Goal: Information Seeking & Learning: Learn about a topic

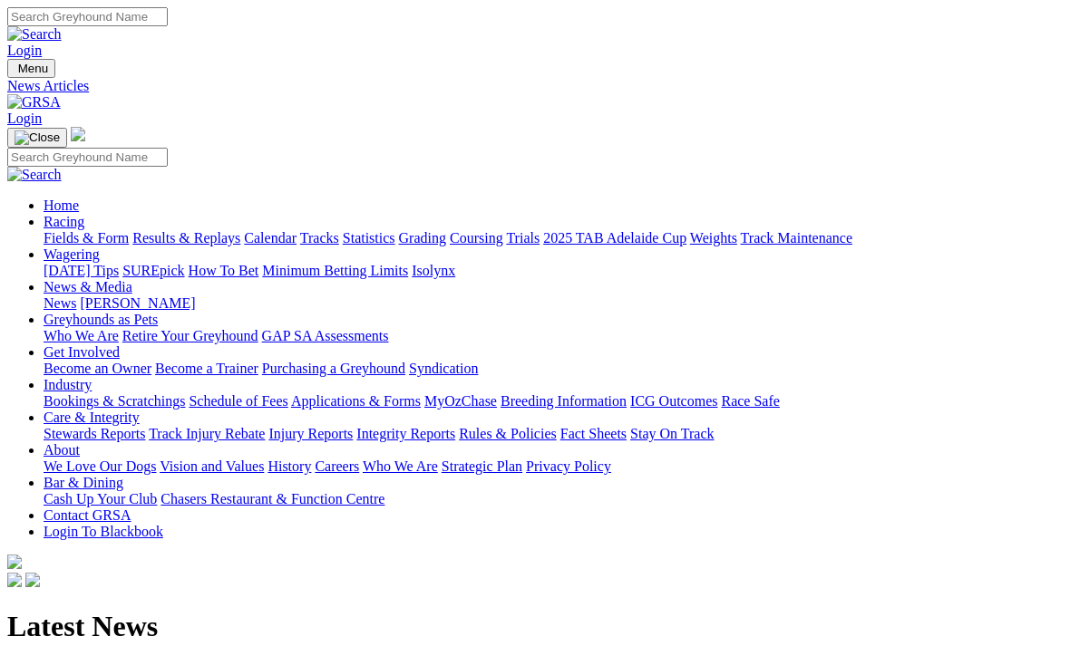
click at [84, 214] on link "Racing" at bounding box center [64, 221] width 41 height 15
click at [240, 230] on link "Results & Replays" at bounding box center [186, 237] width 108 height 15
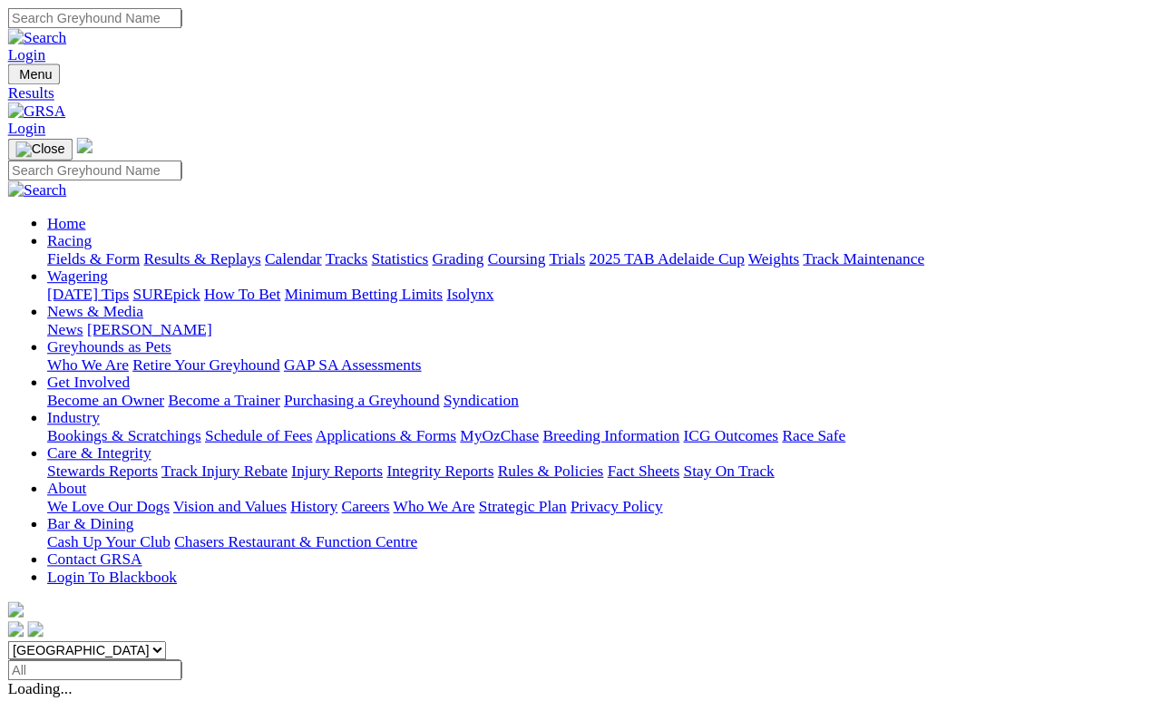
scroll to position [8, 0]
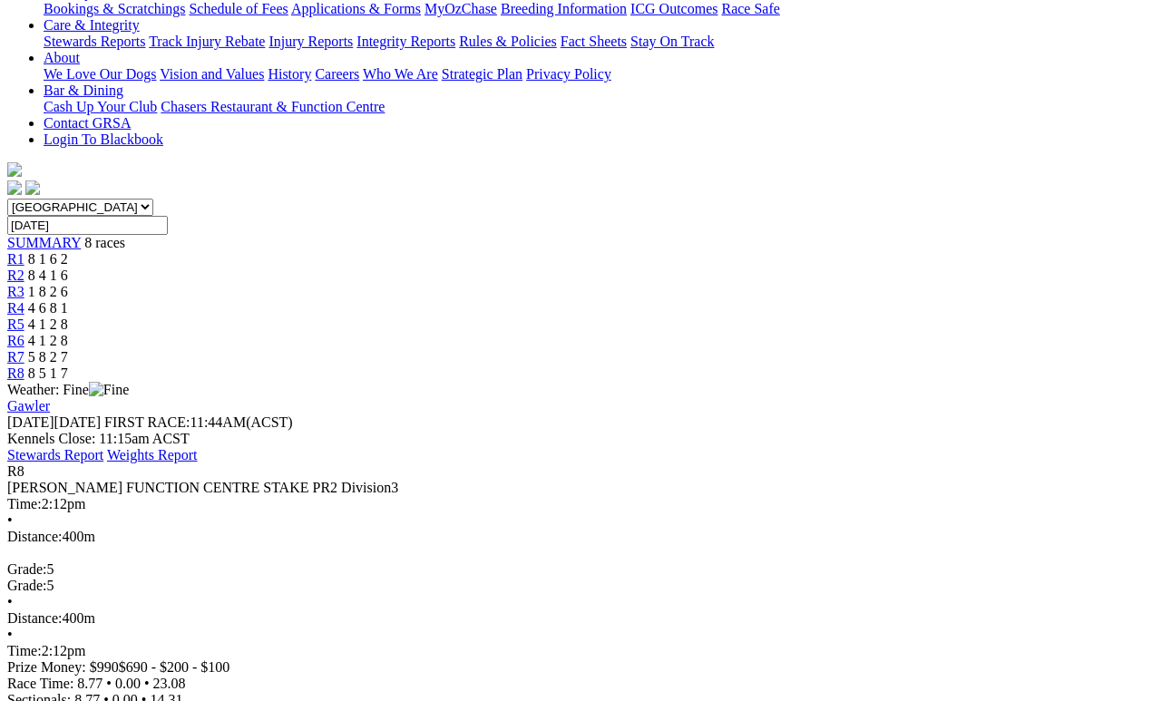
scroll to position [387, 0]
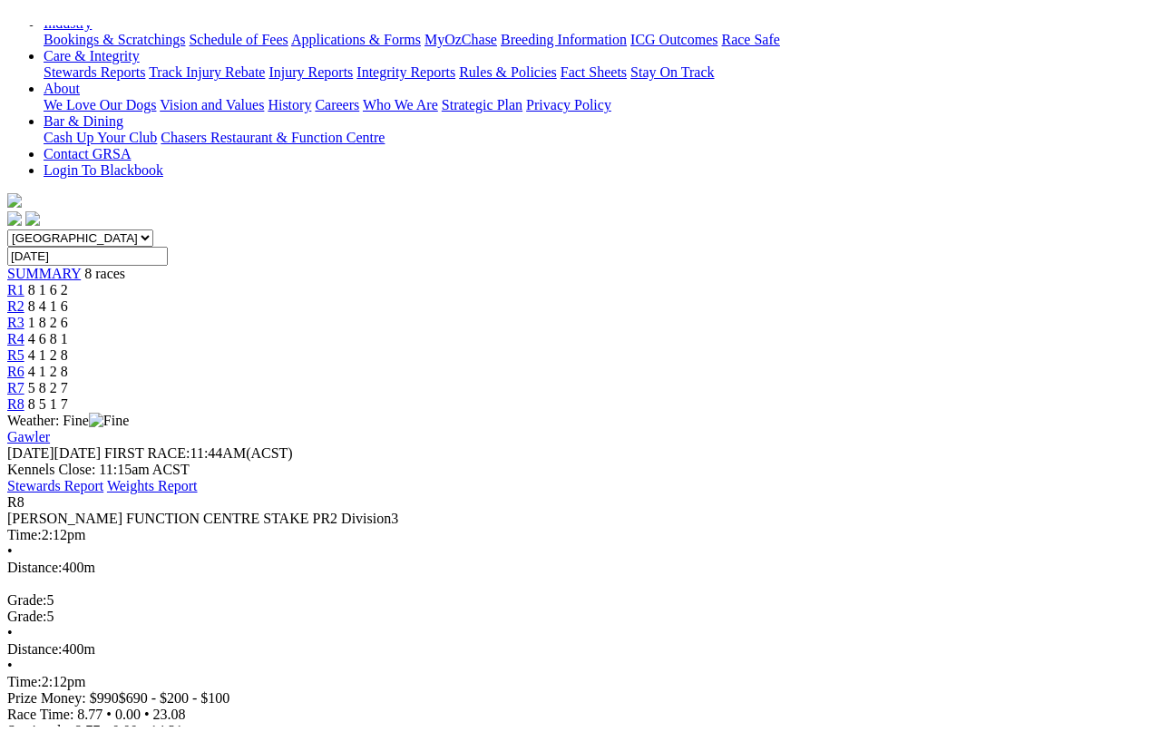
scroll to position [22, 0]
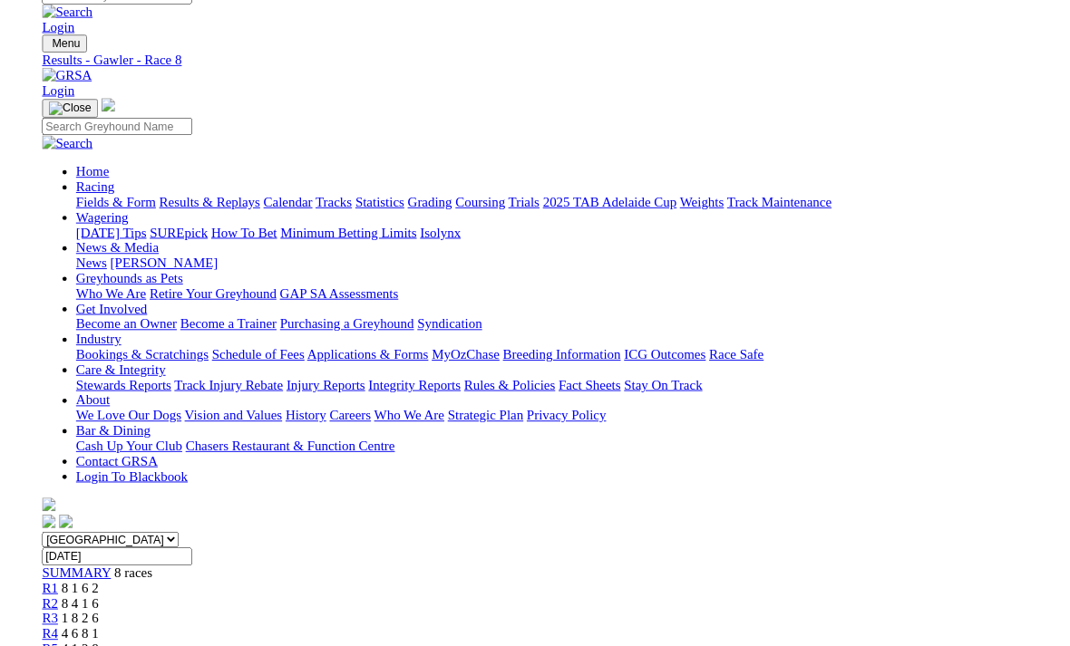
scroll to position [410, 0]
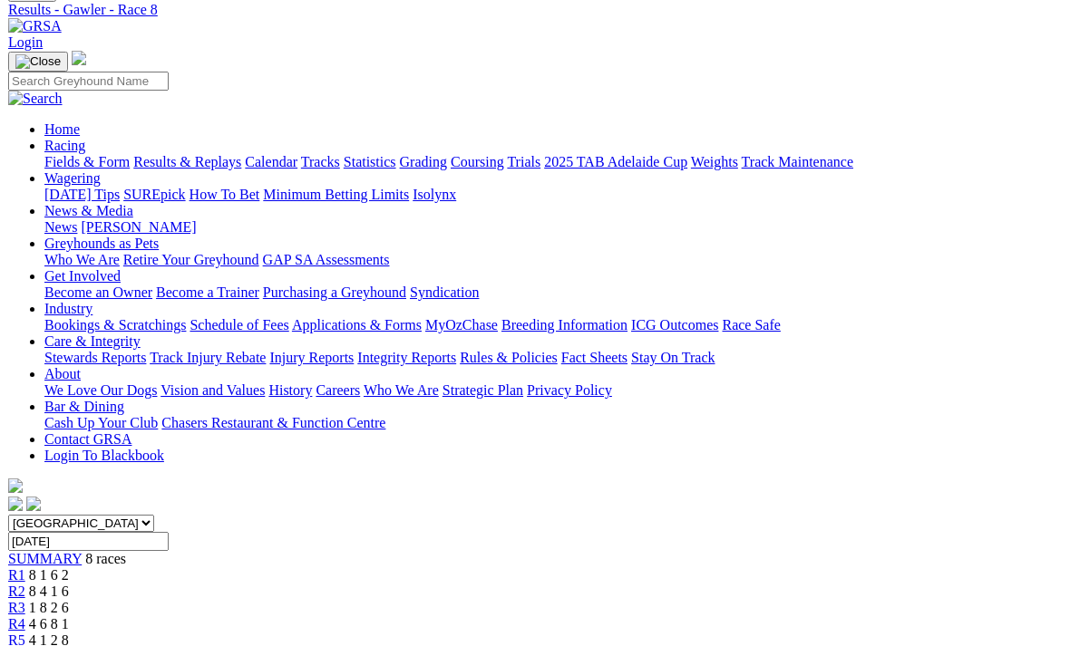
scroll to position [0, 0]
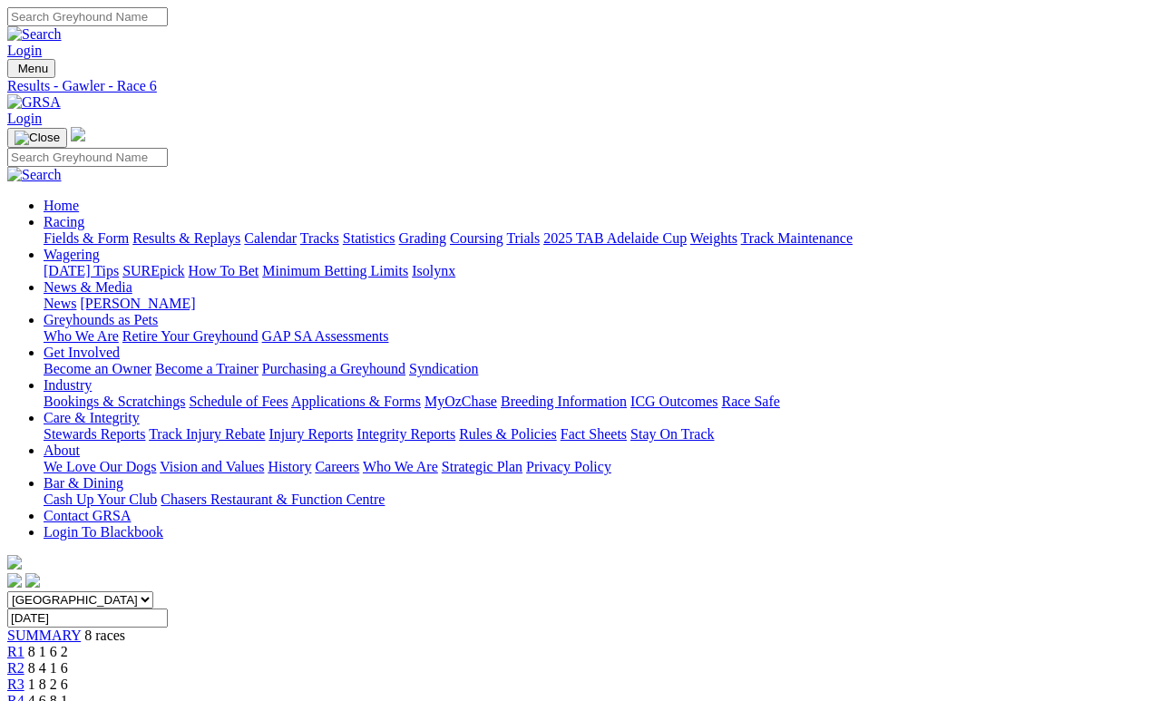
scroll to position [8, 0]
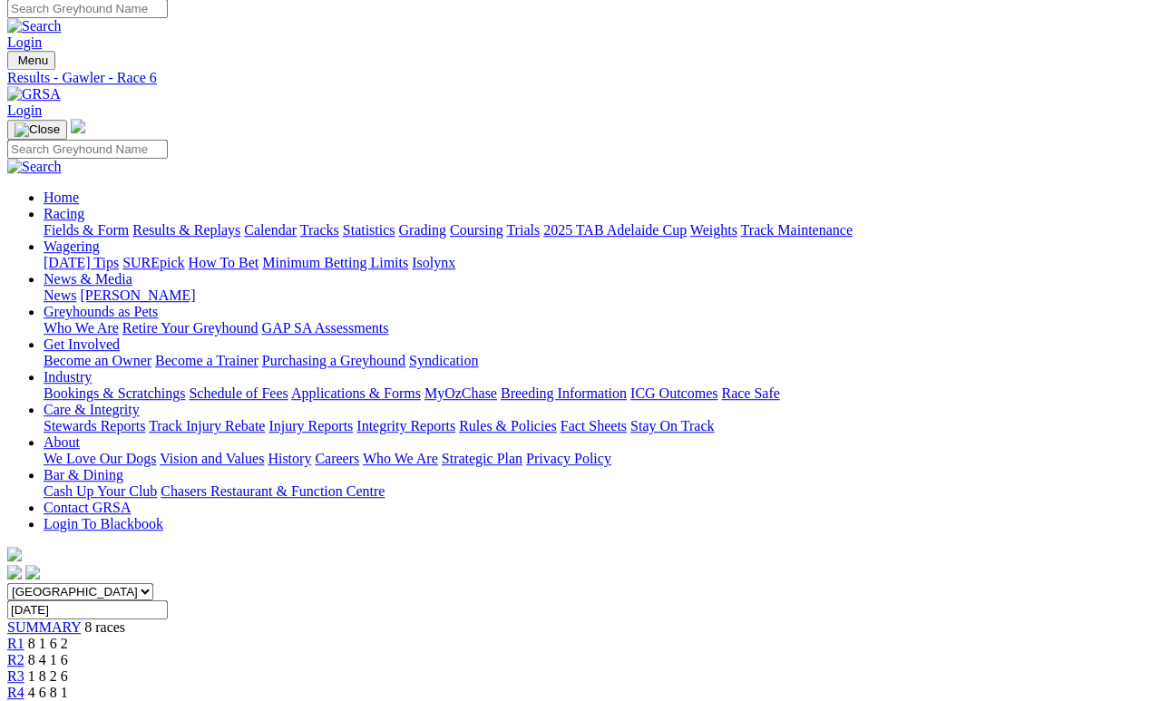
click at [68, 700] on span "4 1 2 8" at bounding box center [48, 708] width 40 height 15
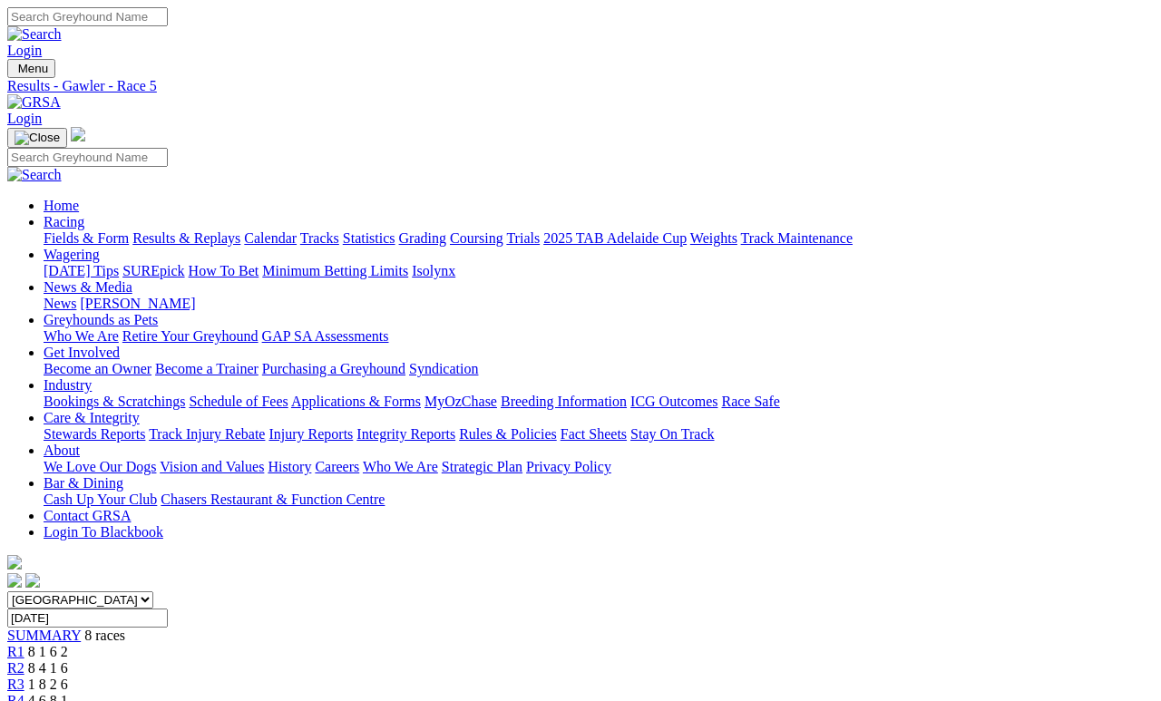
scroll to position [8, 0]
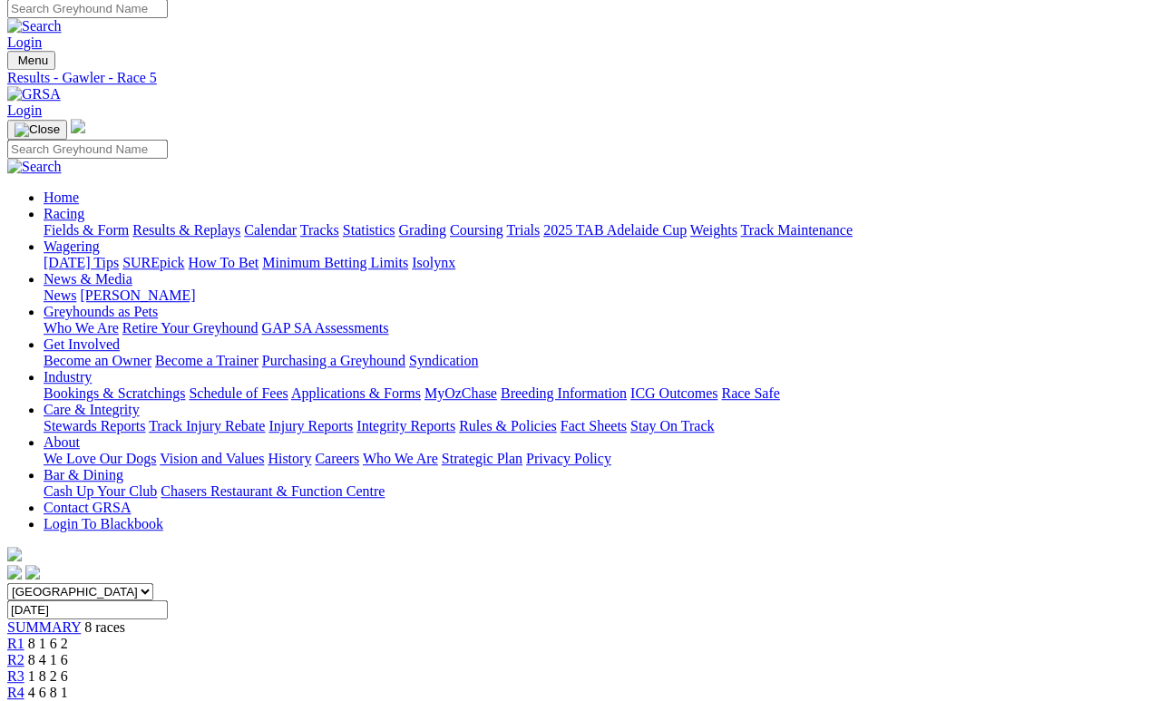
click at [24, 685] on link "R4" at bounding box center [15, 692] width 17 height 15
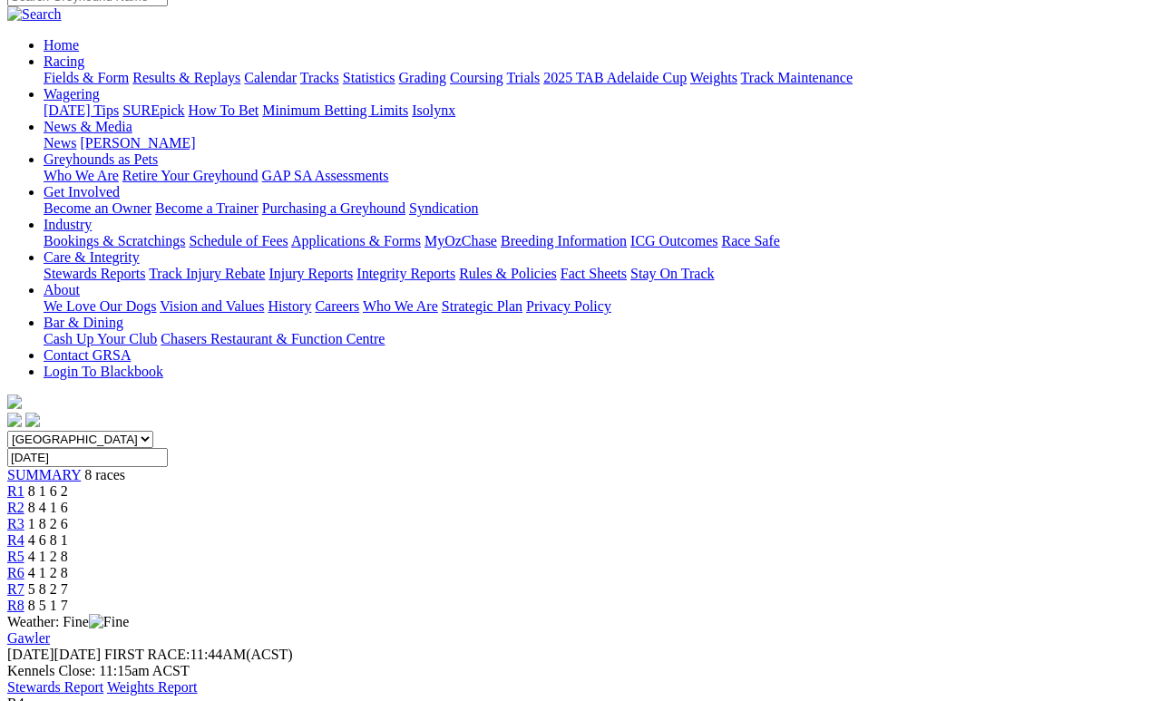
scroll to position [170, 0]
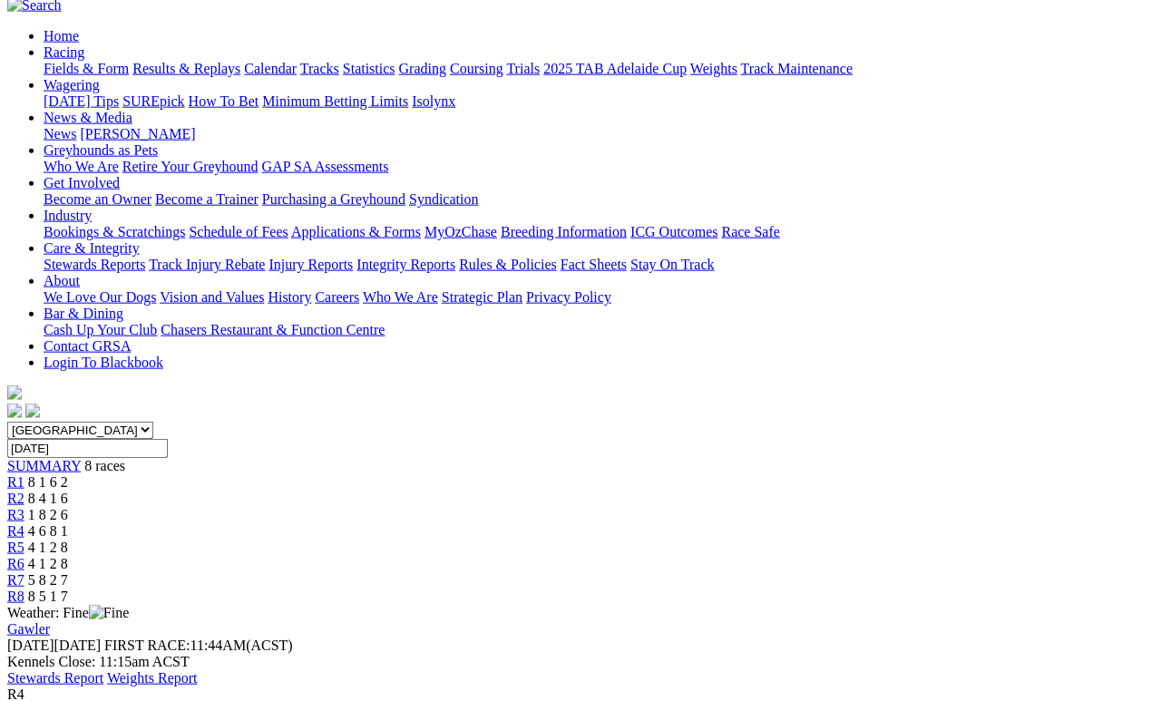
click at [24, 507] on link "R3" at bounding box center [15, 514] width 17 height 15
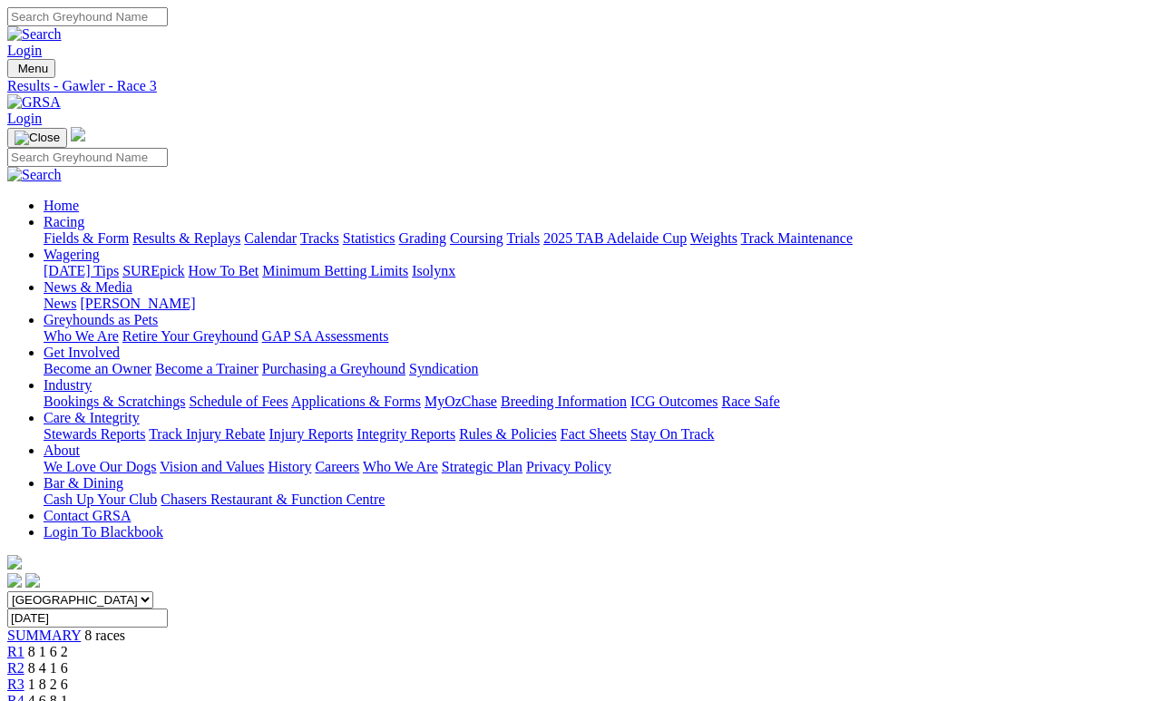
scroll to position [8, 0]
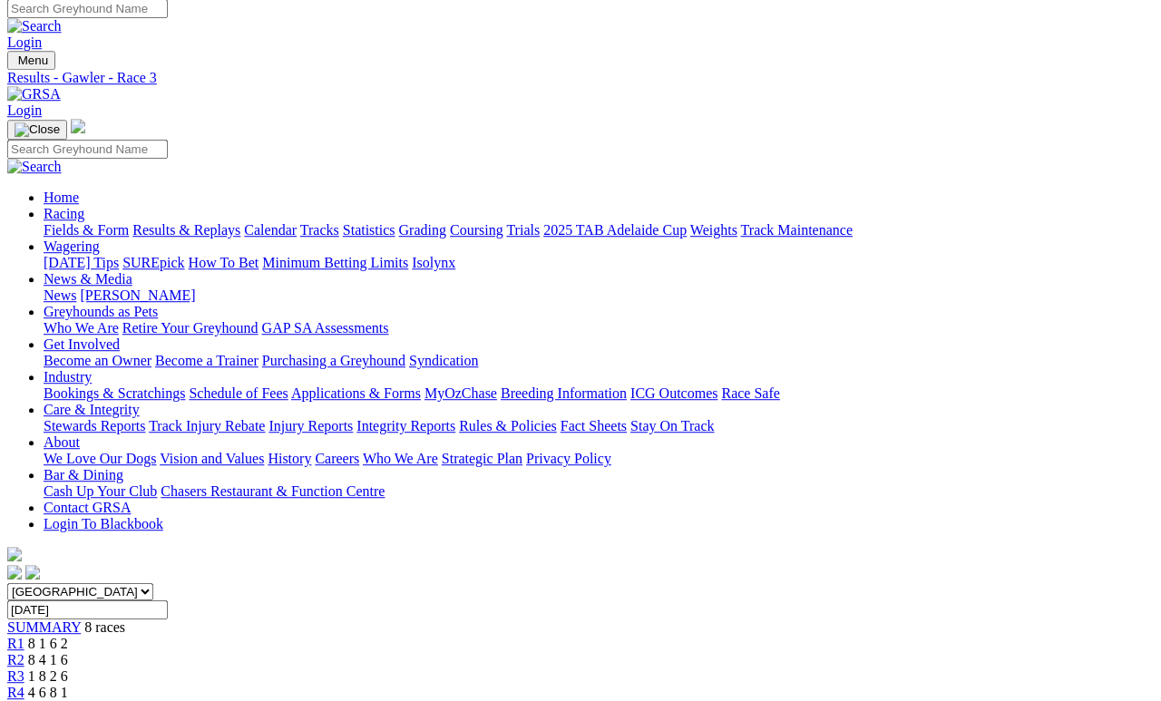
click at [24, 652] on link "R2" at bounding box center [15, 659] width 17 height 15
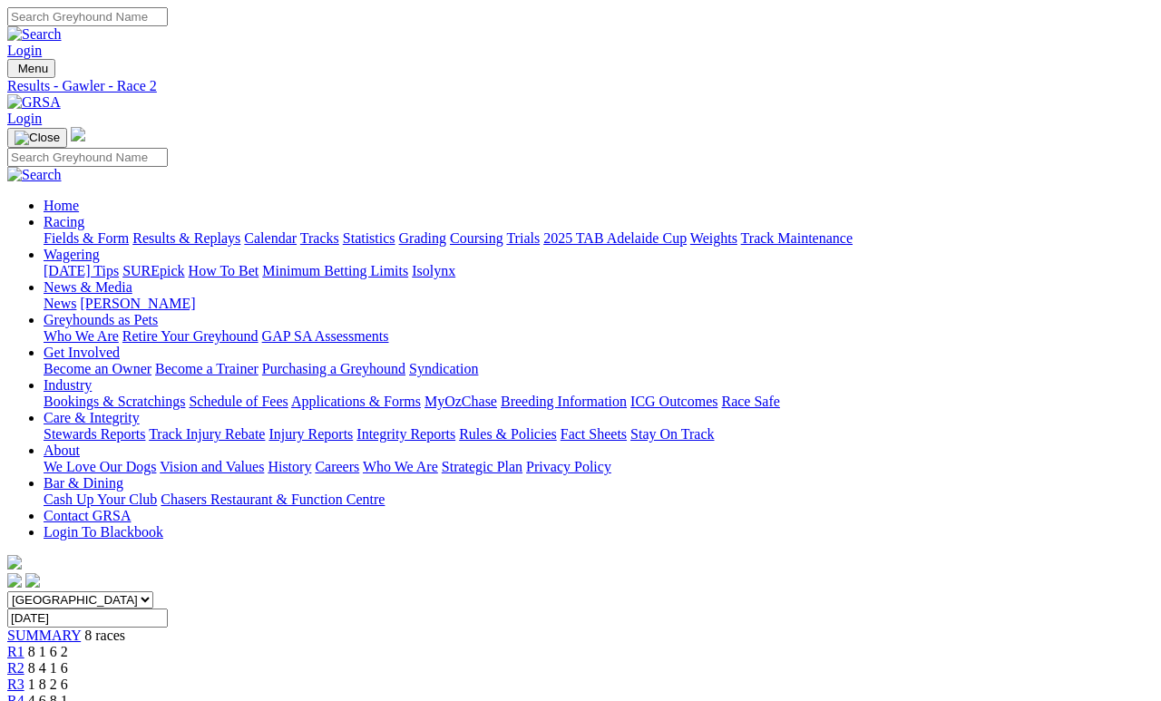
scroll to position [8, 0]
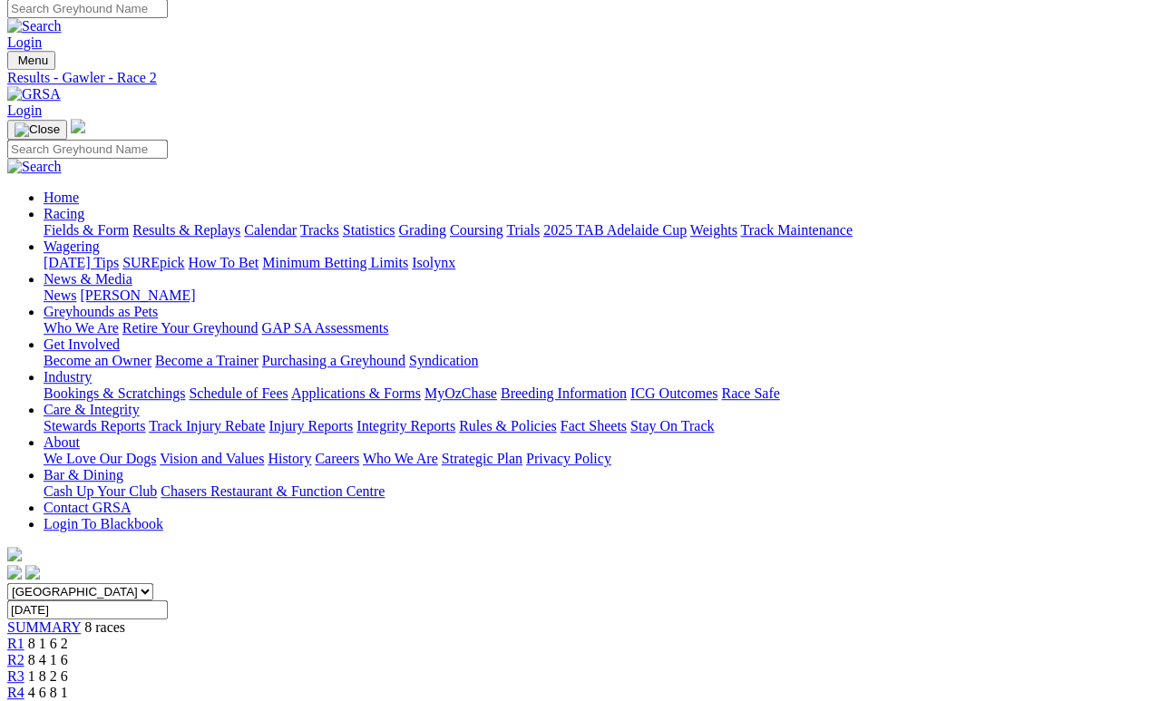
click at [24, 636] on link "R1" at bounding box center [15, 643] width 17 height 15
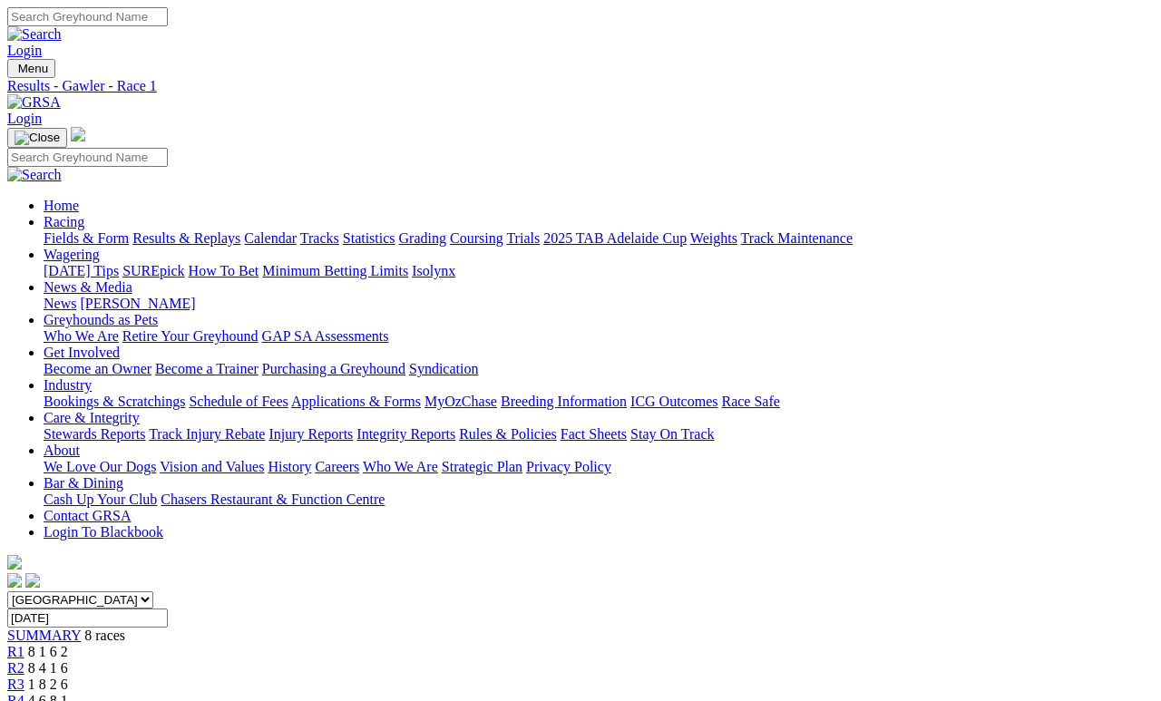
click at [71, 230] on link "Fields & Form" at bounding box center [86, 237] width 85 height 15
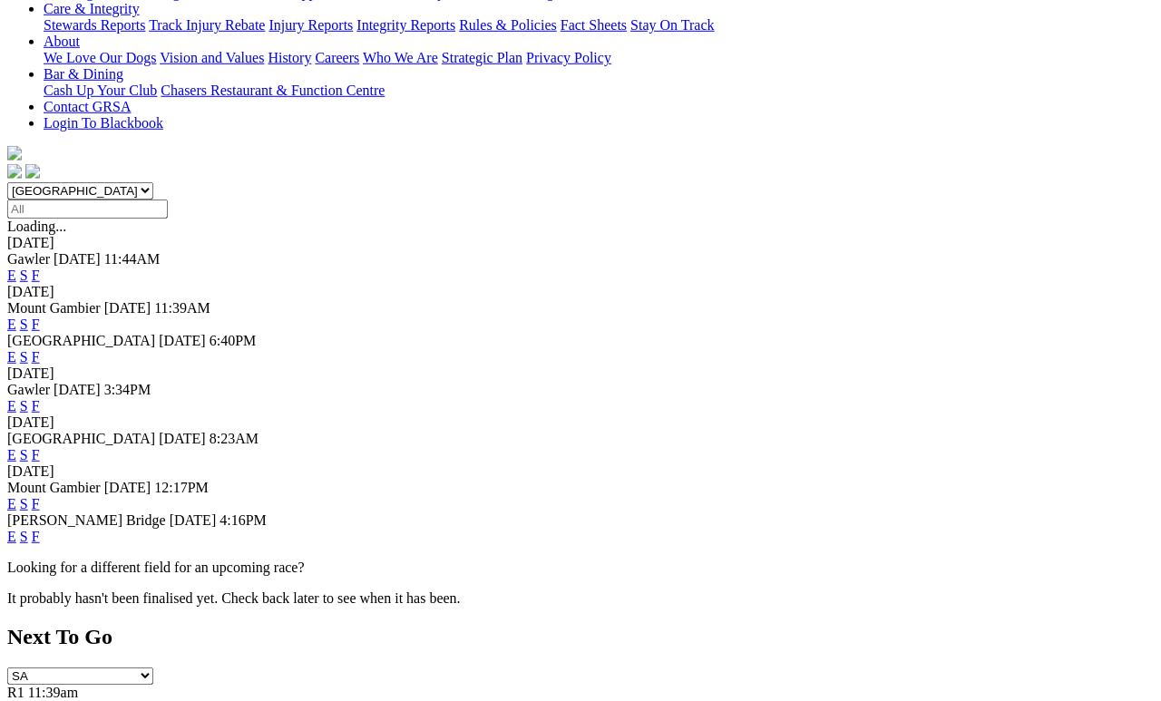
scroll to position [410, 0]
click at [40, 446] on link "F" at bounding box center [36, 453] width 8 height 15
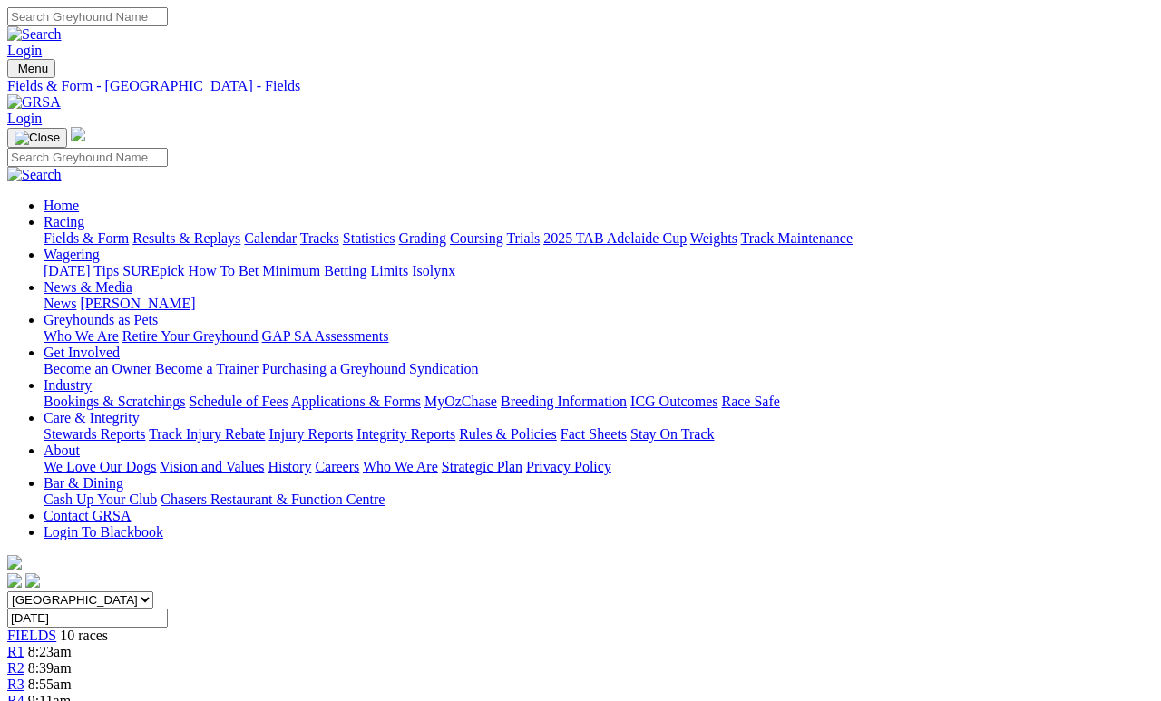
click at [83, 230] on link "Fields & Form" at bounding box center [86, 237] width 85 height 15
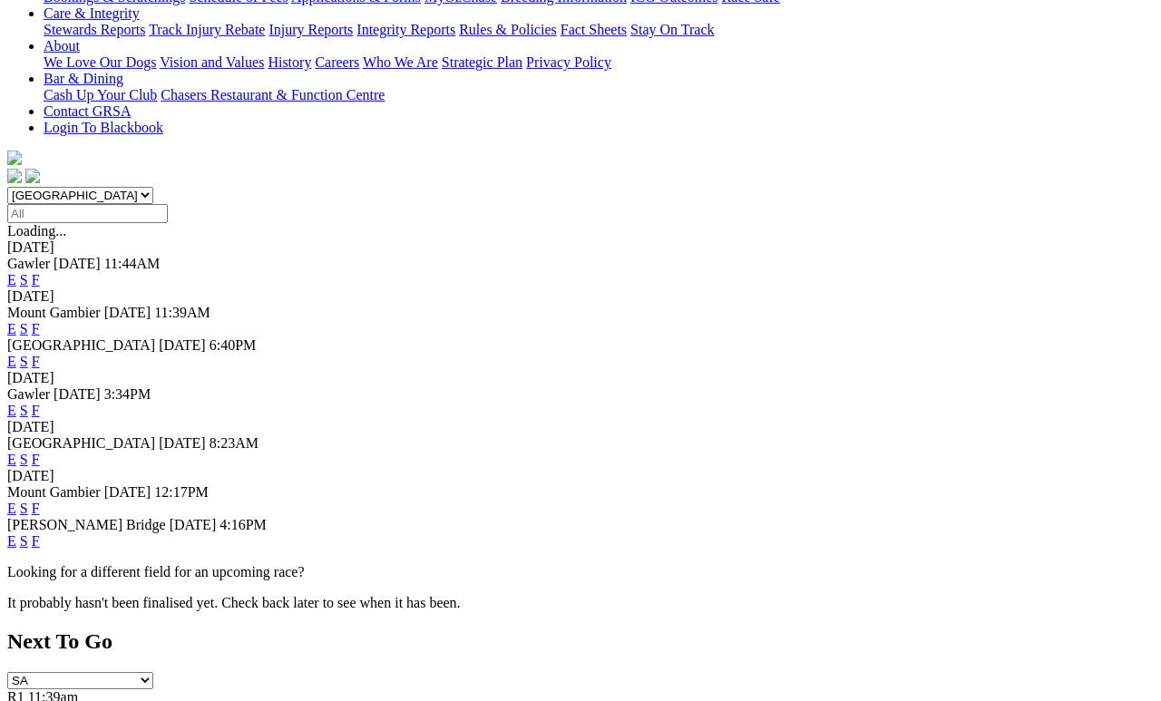
scroll to position [405, 0]
click at [40, 532] on link "F" at bounding box center [36, 539] width 8 height 15
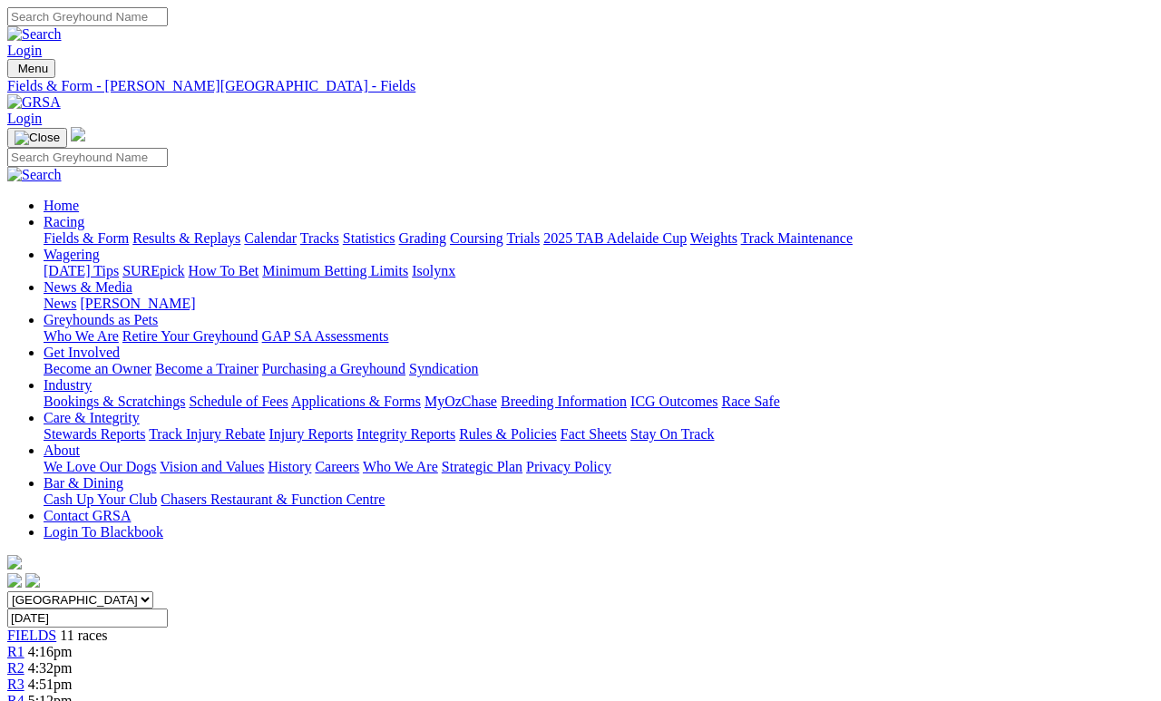
click at [296, 230] on link "Calendar" at bounding box center [270, 237] width 53 height 15
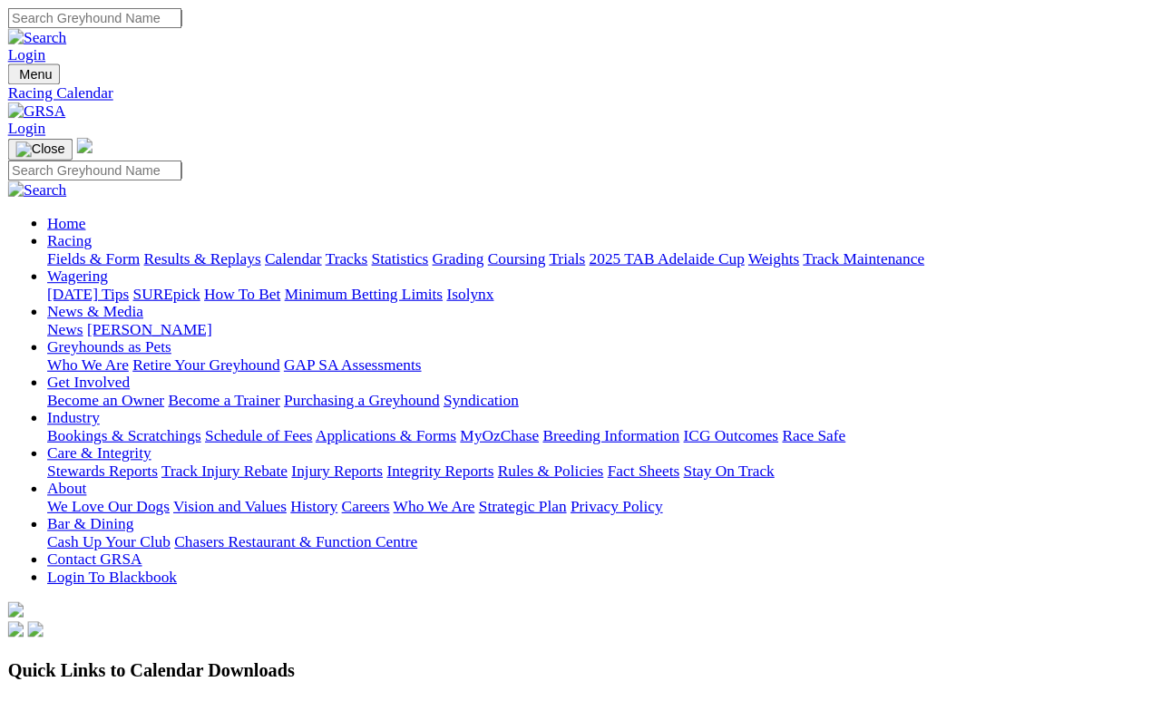
scroll to position [8, 0]
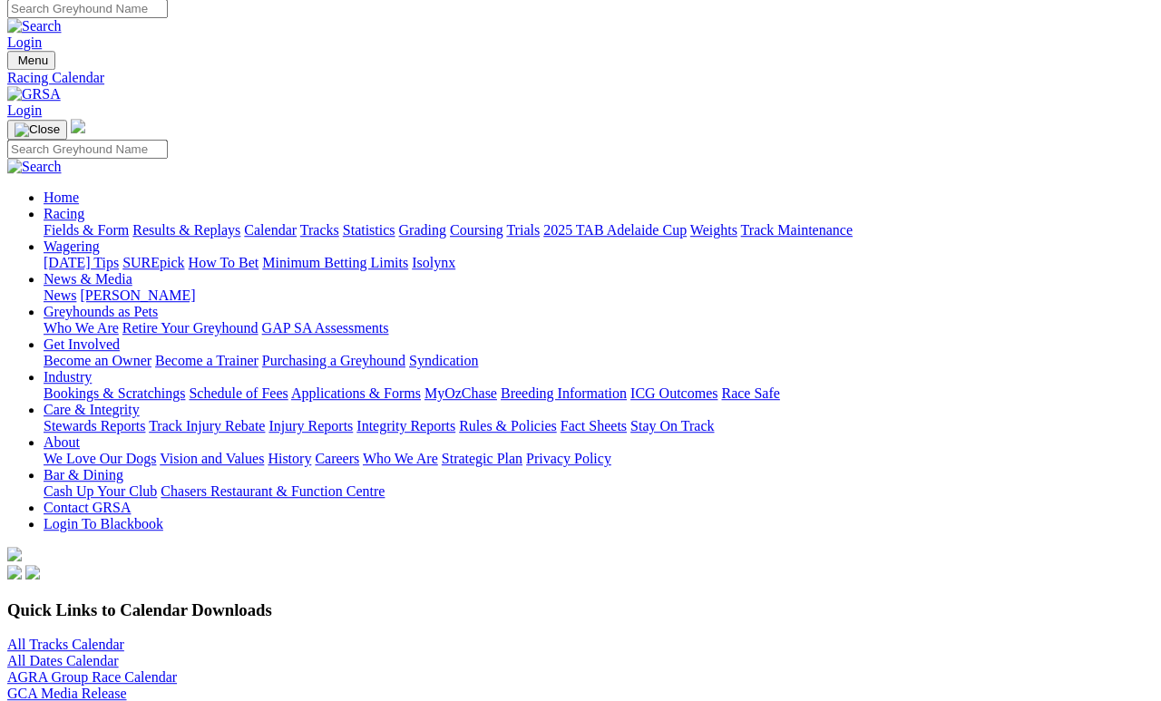
click at [124, 637] on link "All Tracks Calendar" at bounding box center [65, 644] width 117 height 15
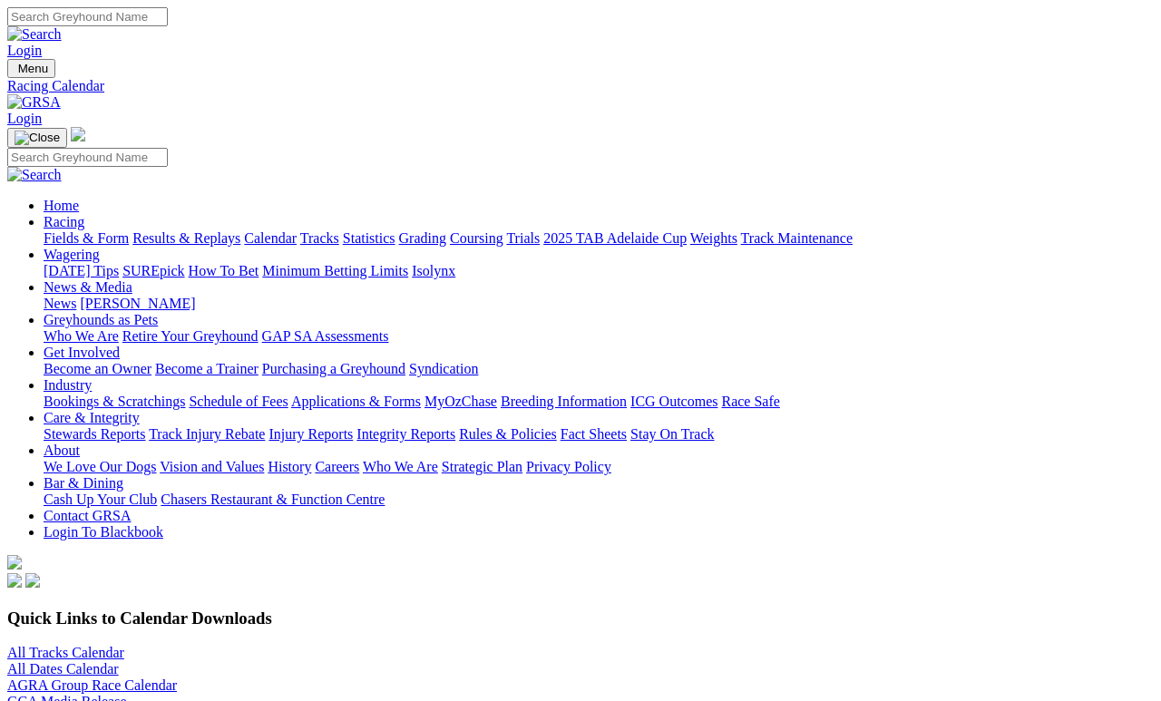
scroll to position [34, 0]
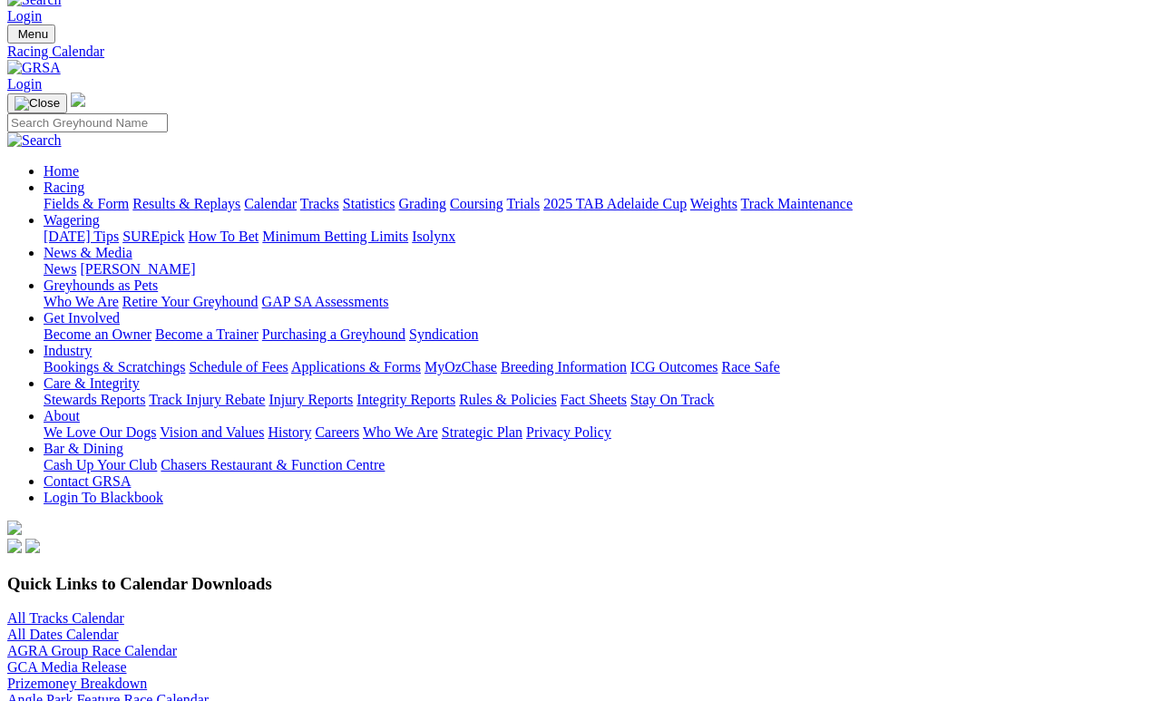
click at [240, 196] on link "Results & Replays" at bounding box center [186, 203] width 108 height 15
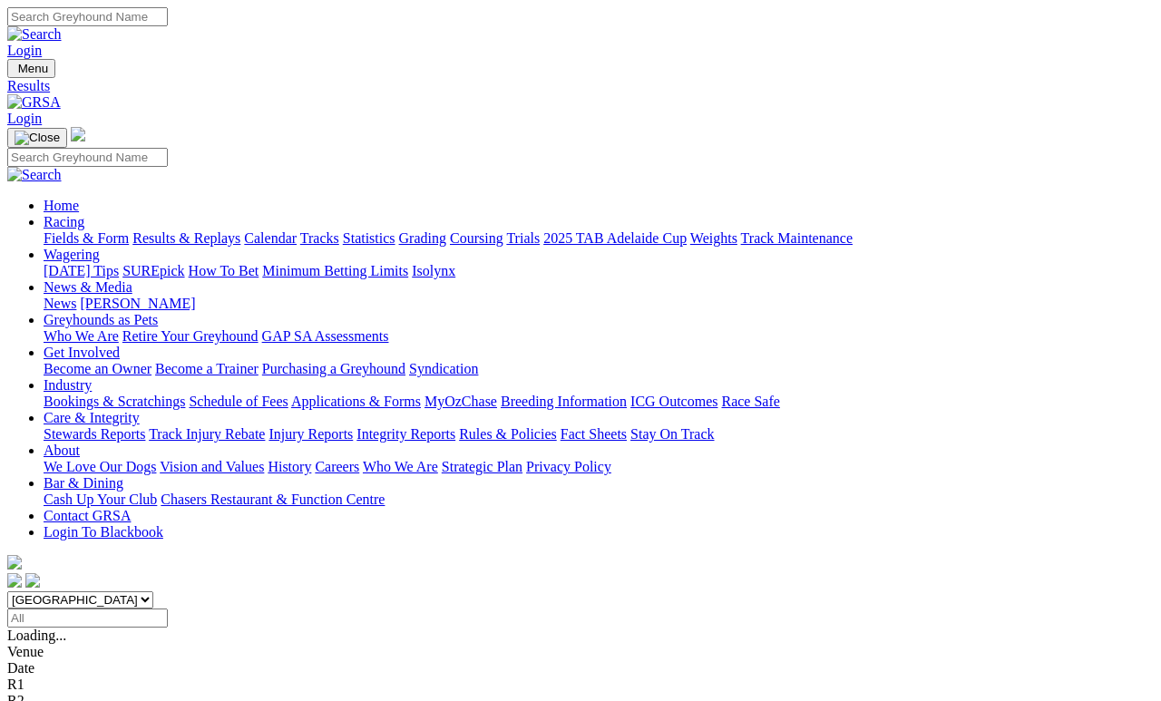
scroll to position [8, 0]
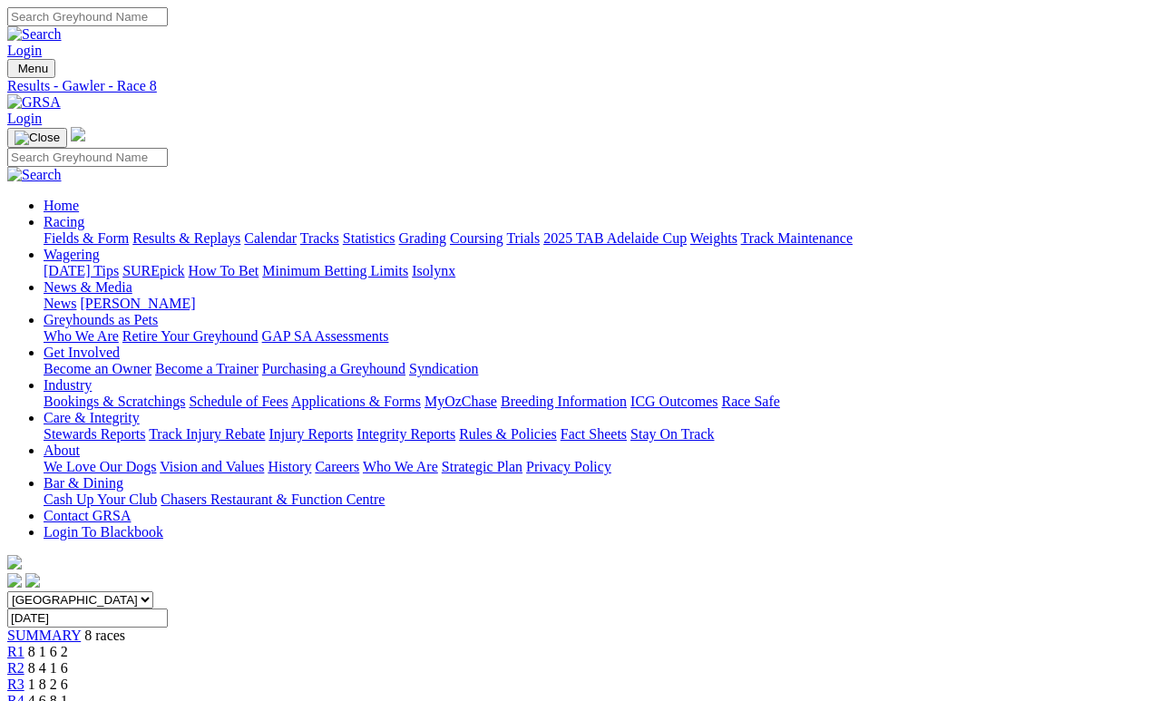
scroll to position [463, 0]
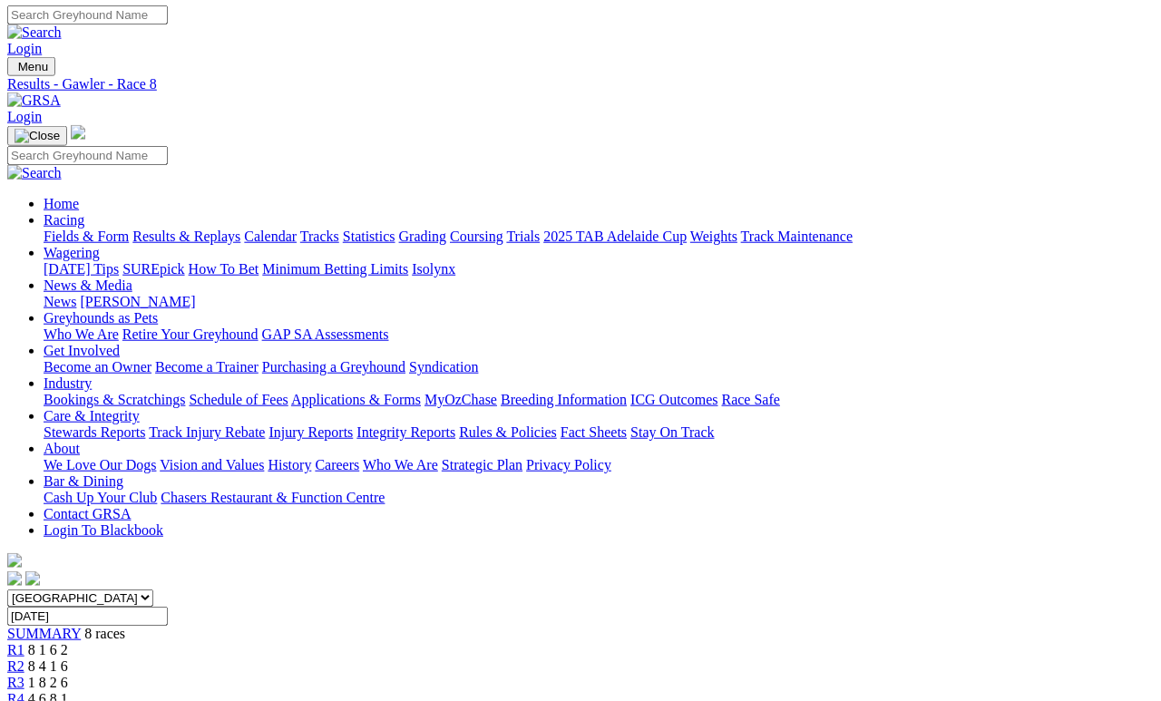
scroll to position [0, 0]
